Goal: Transaction & Acquisition: Download file/media

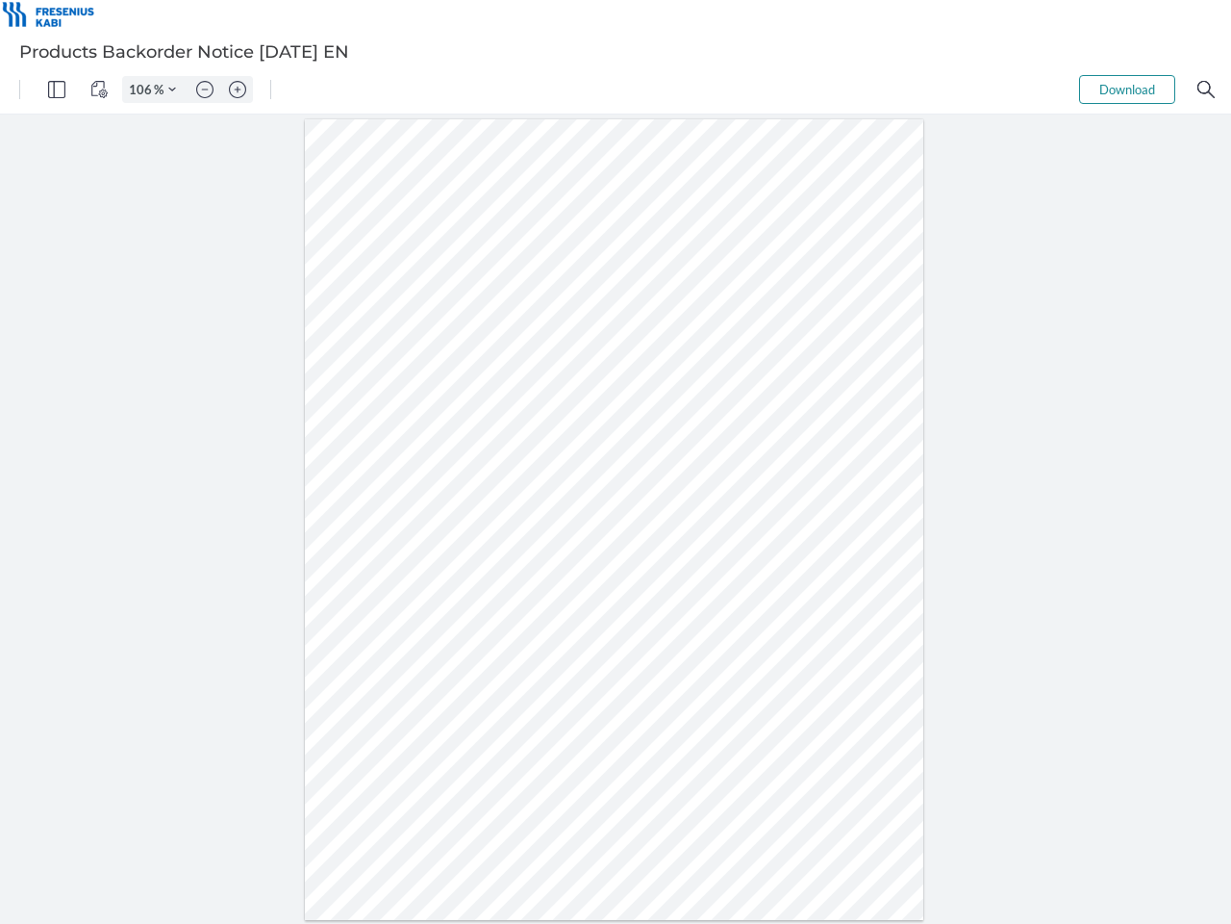
click at [57, 89] on img "Panel" at bounding box center [56, 89] width 17 height 17
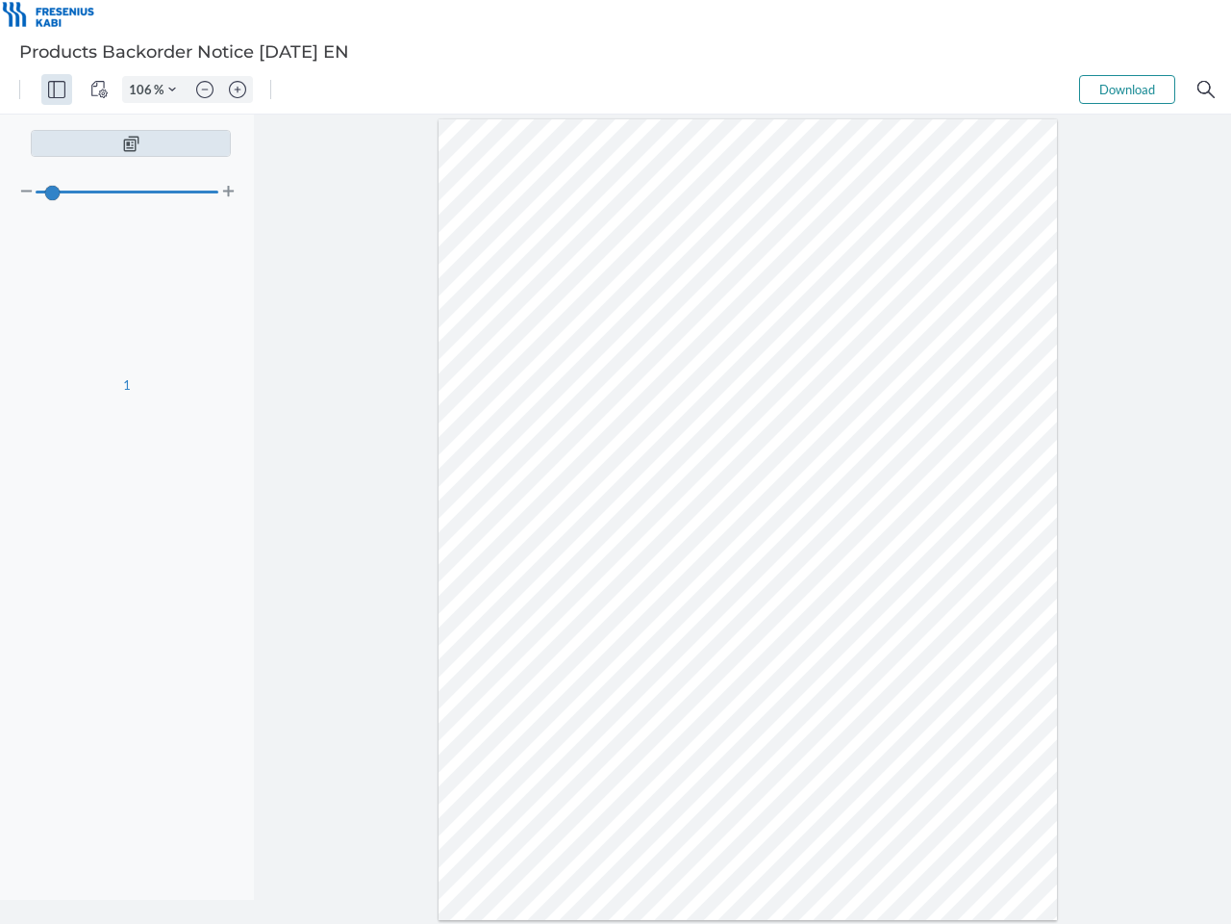
click at [99, 89] on img "View Controls" at bounding box center [98, 89] width 17 height 17
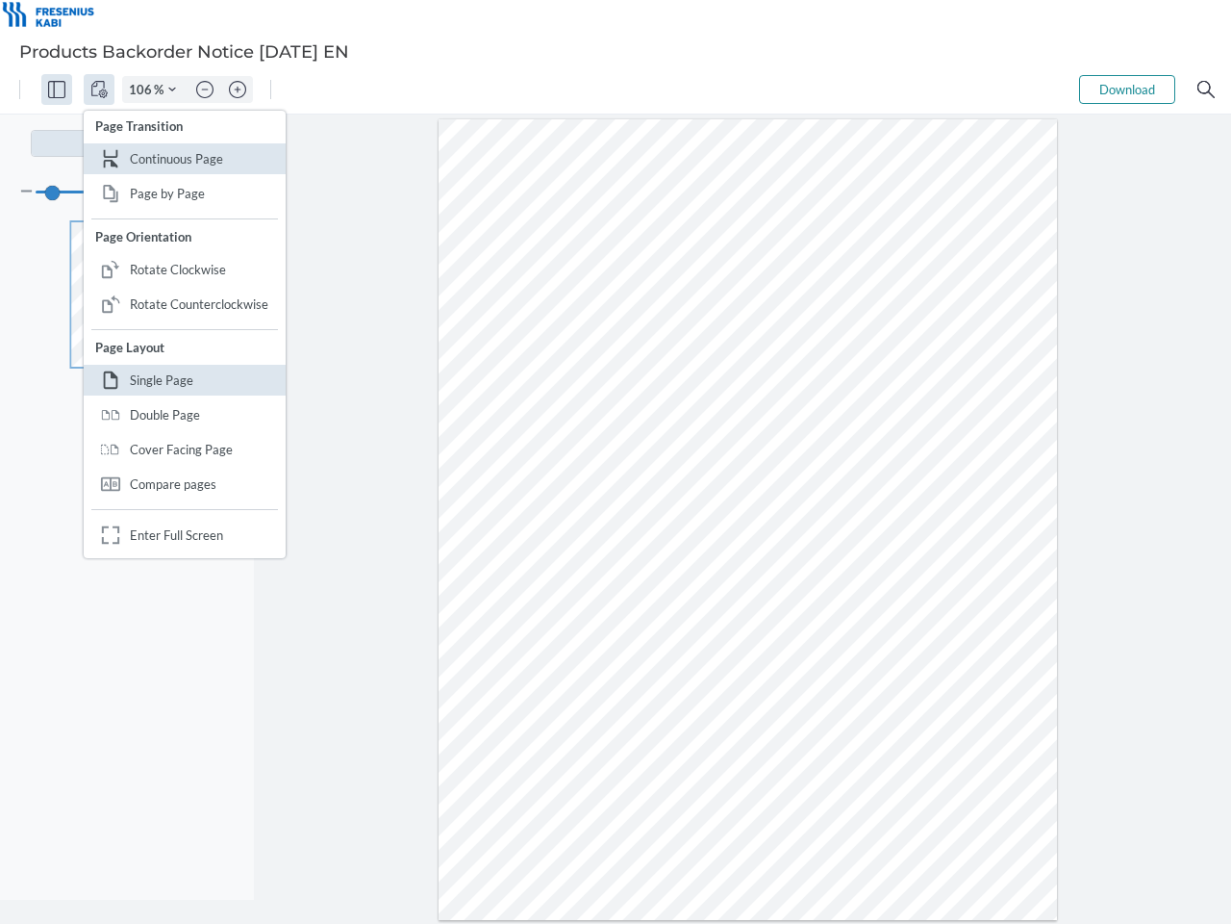
click at [143, 89] on input "106" at bounding box center [138, 89] width 31 height 17
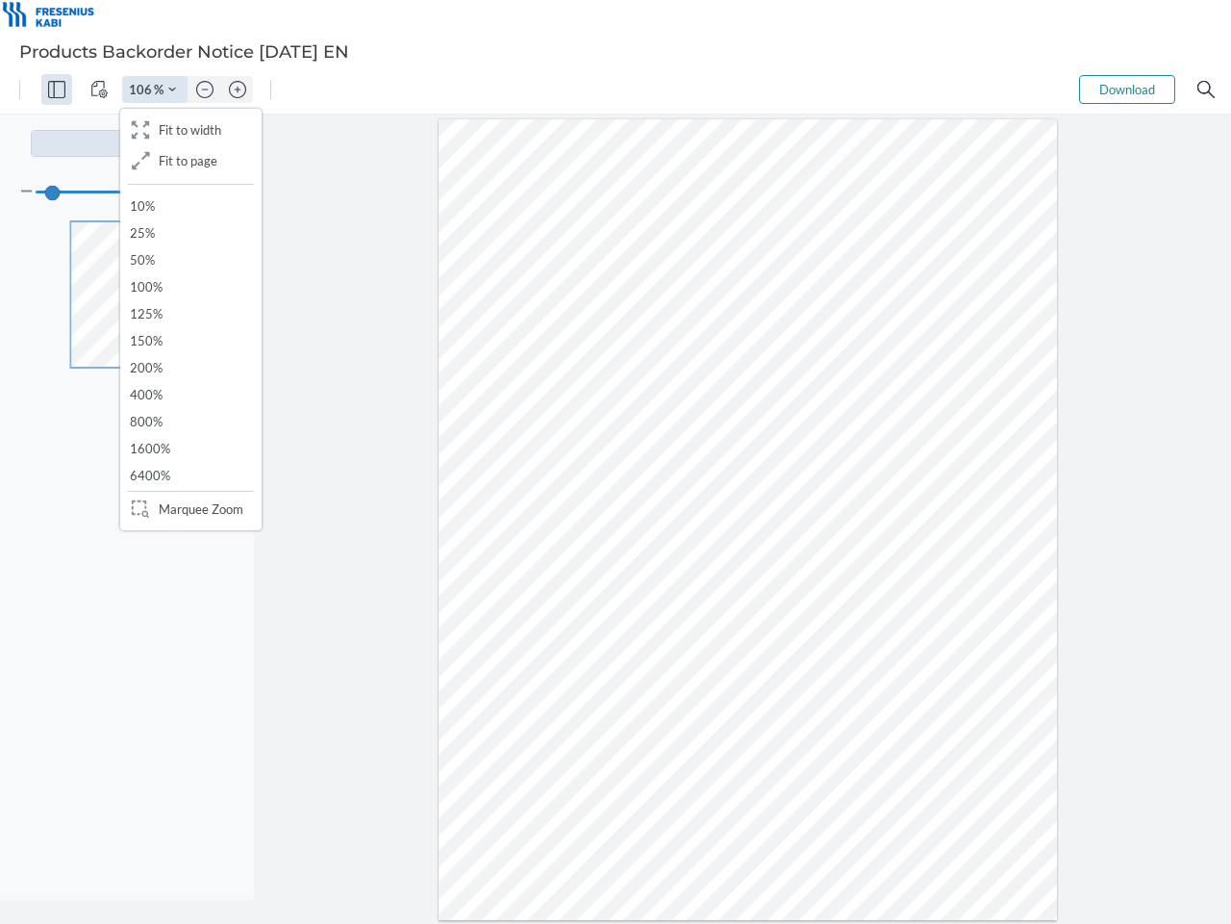
click at [172, 89] on img "Zoom Controls" at bounding box center [172, 90] width 8 height 8
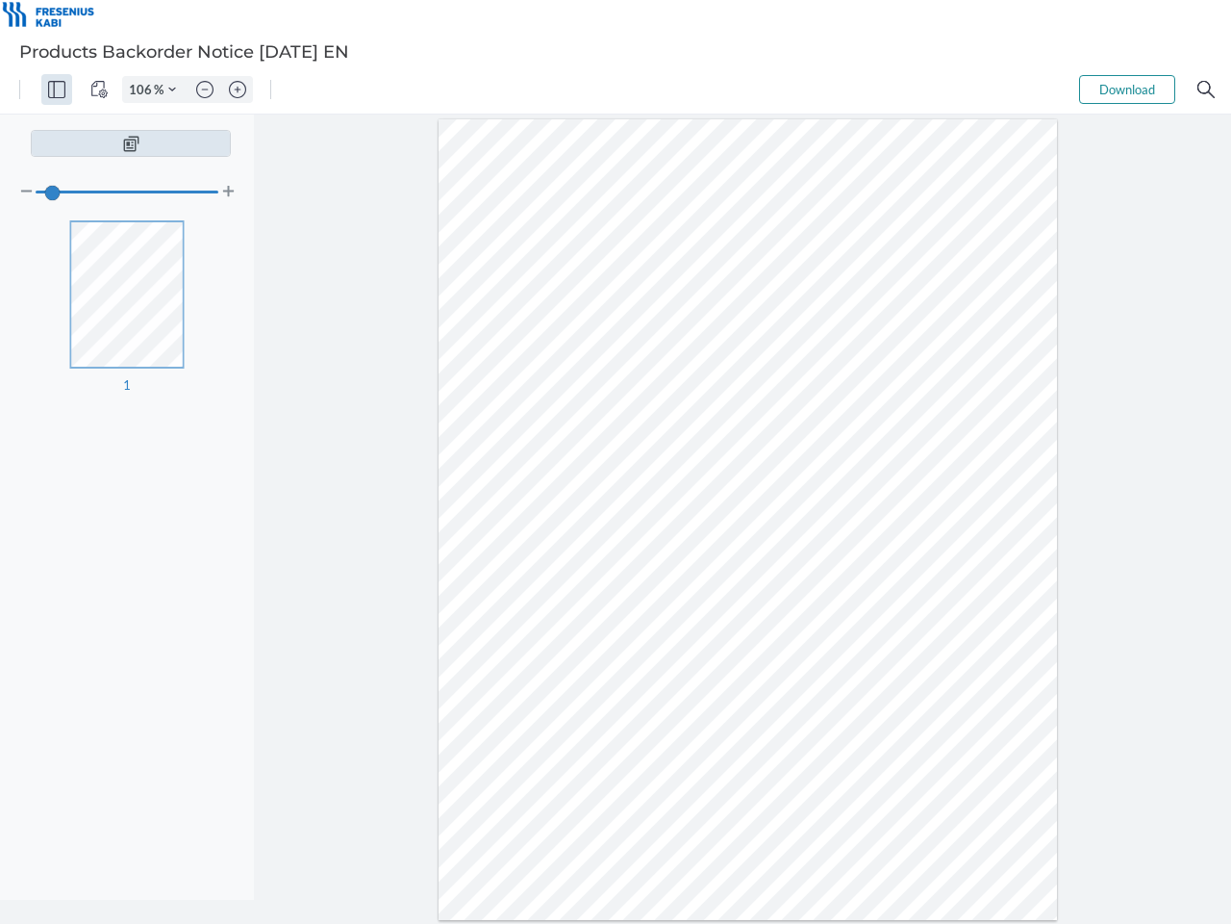
click at [205, 89] on img "Zoom out" at bounding box center [204, 89] width 17 height 17
click at [238, 89] on img "Zoom in" at bounding box center [237, 89] width 17 height 17
type input "106"
click at [1127, 89] on button "Download" at bounding box center [1127, 89] width 96 height 29
click at [1206, 89] on img "Search" at bounding box center [1206, 89] width 17 height 17
